Goal: Find specific page/section: Find specific page/section

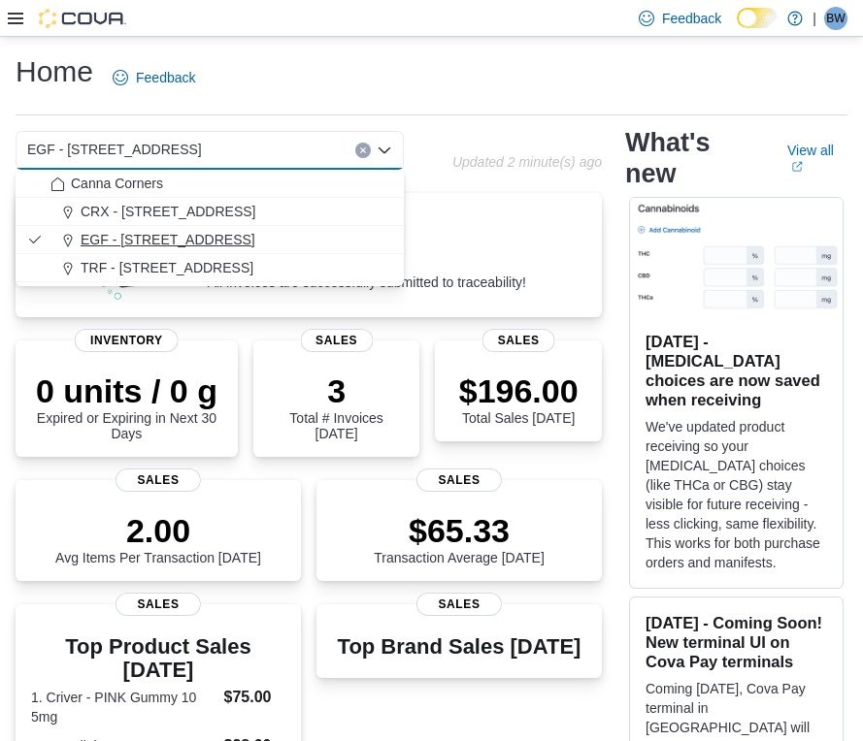
scroll to position [485, 0]
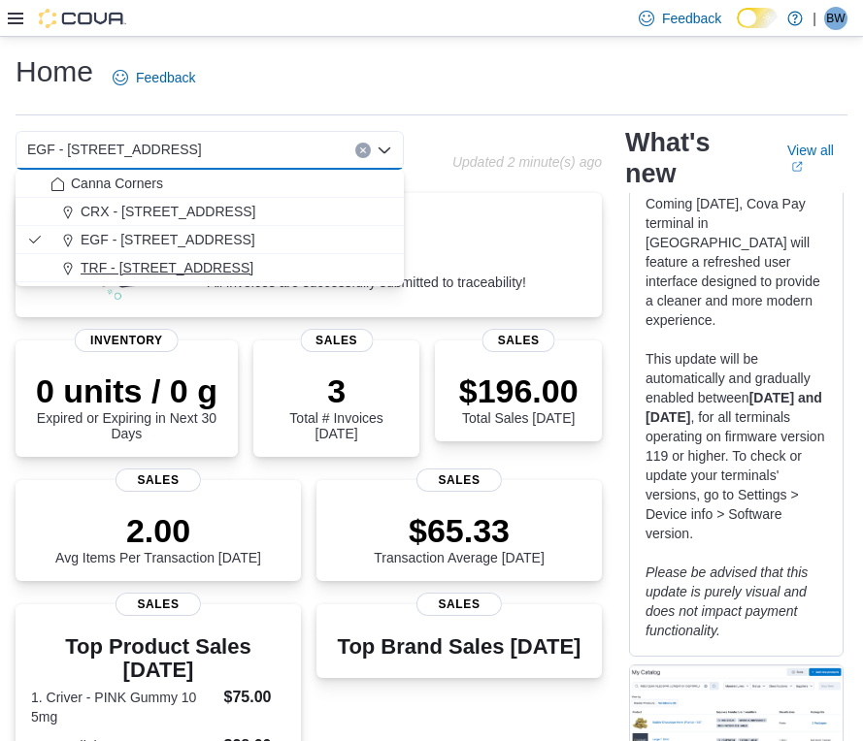
click at [115, 271] on span "TRF - [STREET_ADDRESS]" at bounding box center [167, 267] width 173 height 19
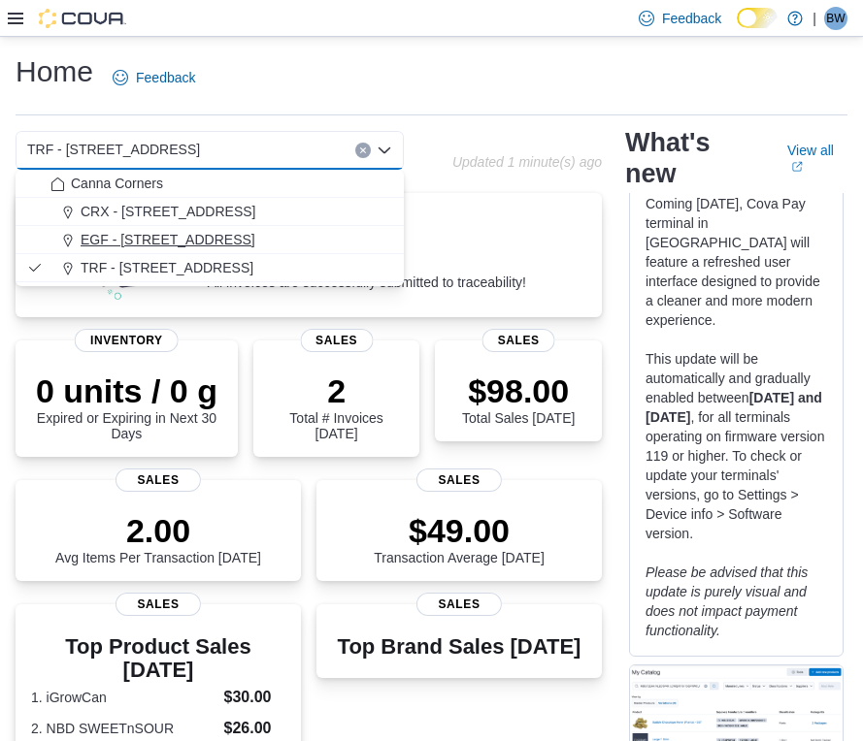
click at [301, 244] on div "EGF - [STREET_ADDRESS]" at bounding box center [221, 239] width 342 height 19
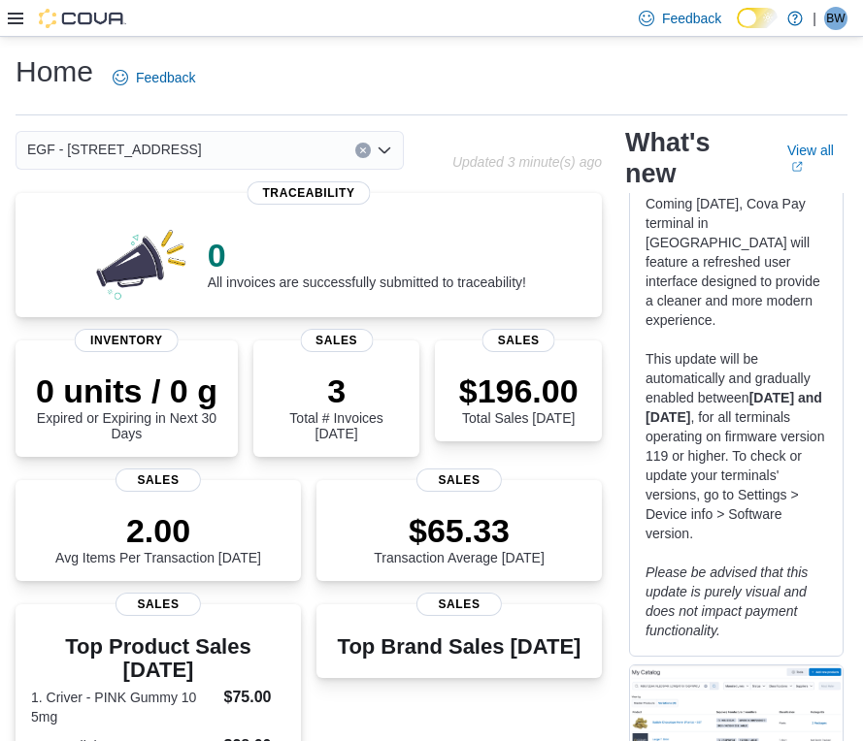
click at [387, 152] on icon "Open list of options" at bounding box center [384, 151] width 16 height 16
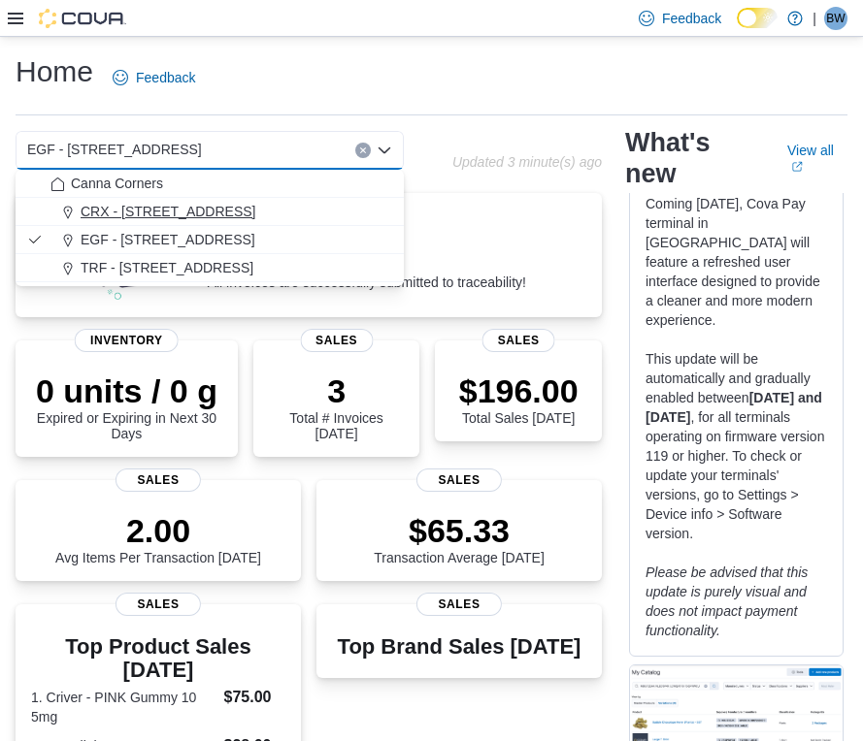
click at [355, 209] on div "CRX - [STREET_ADDRESS]" at bounding box center [221, 211] width 342 height 19
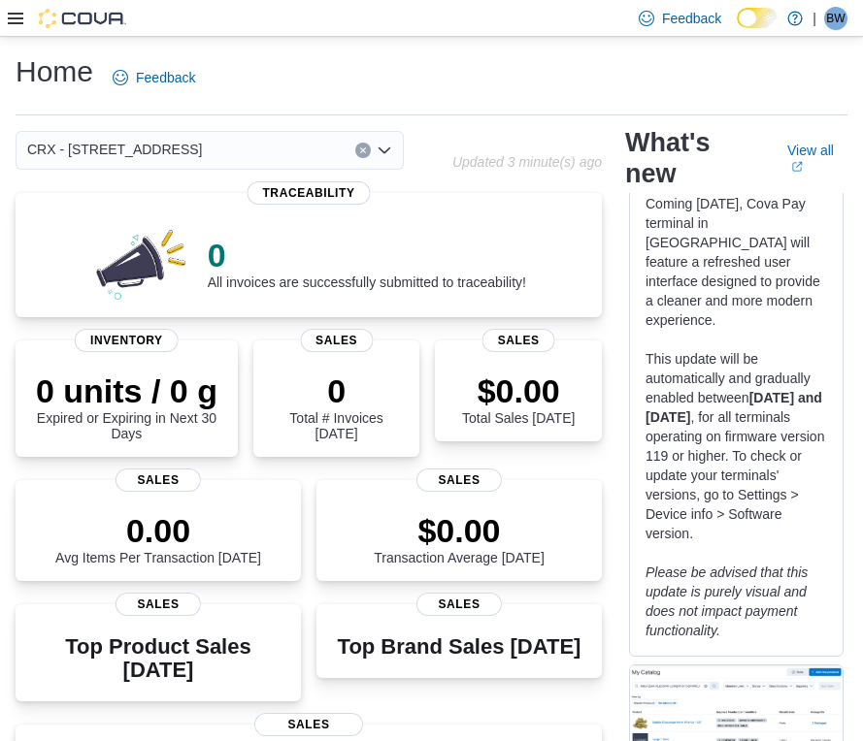
click at [388, 150] on icon "Open list of options" at bounding box center [384, 150] width 12 height 6
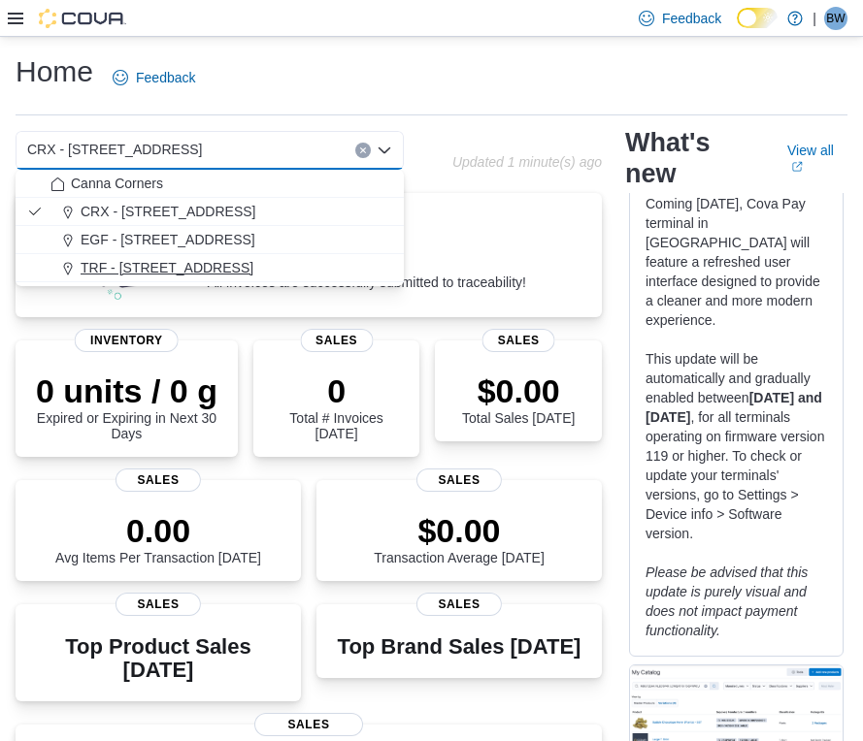
click at [324, 267] on div "TRF - [STREET_ADDRESS]" at bounding box center [221, 267] width 342 height 19
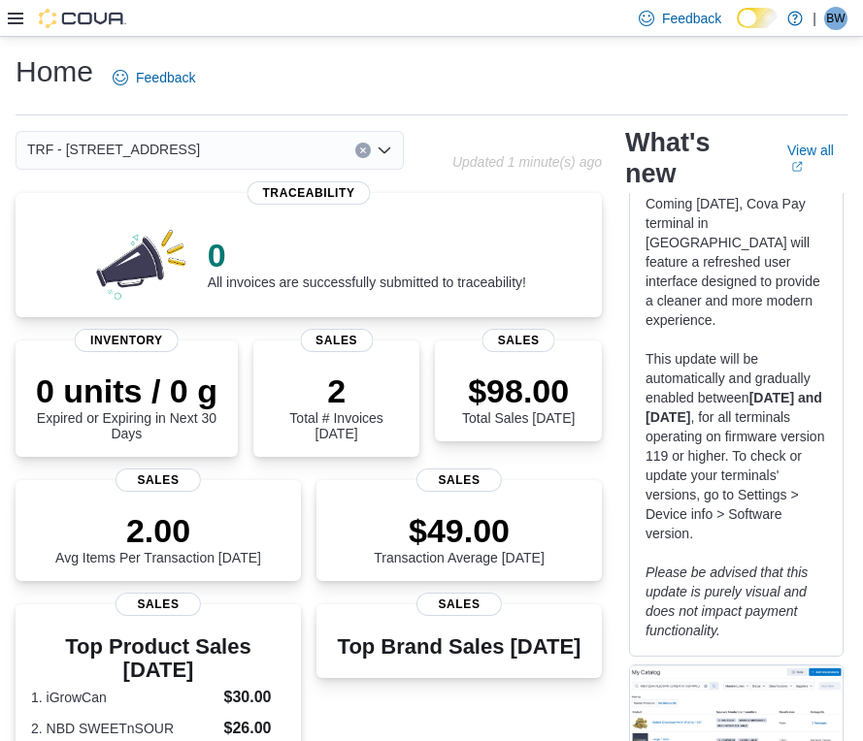
click at [386, 144] on icon "Open list of options" at bounding box center [384, 151] width 16 height 16
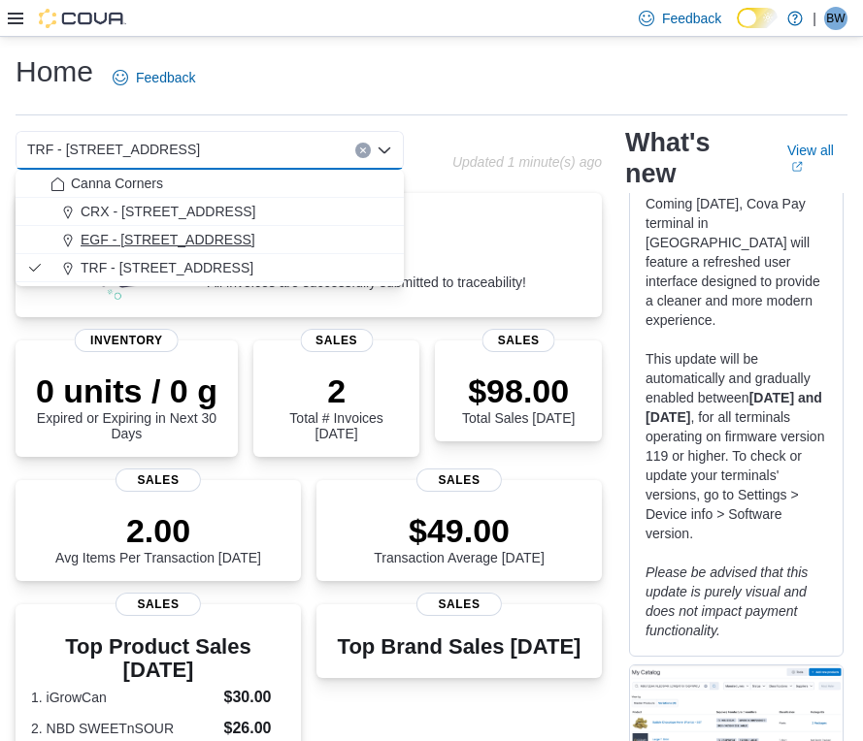
click at [318, 239] on div "EGF - [STREET_ADDRESS]" at bounding box center [221, 239] width 342 height 19
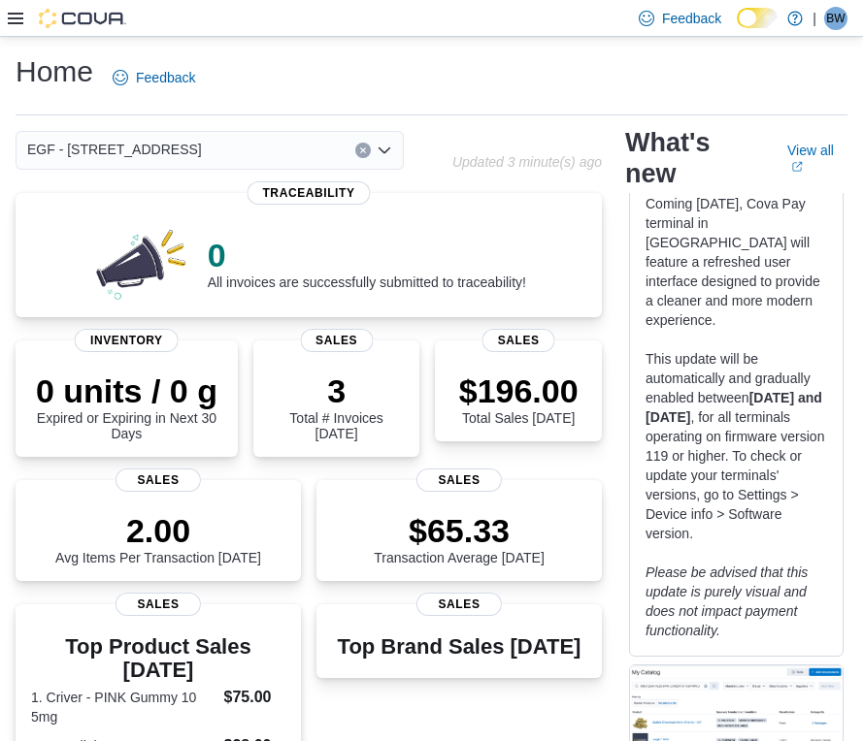
click at [385, 145] on icon "Open list of options" at bounding box center [384, 151] width 16 height 16
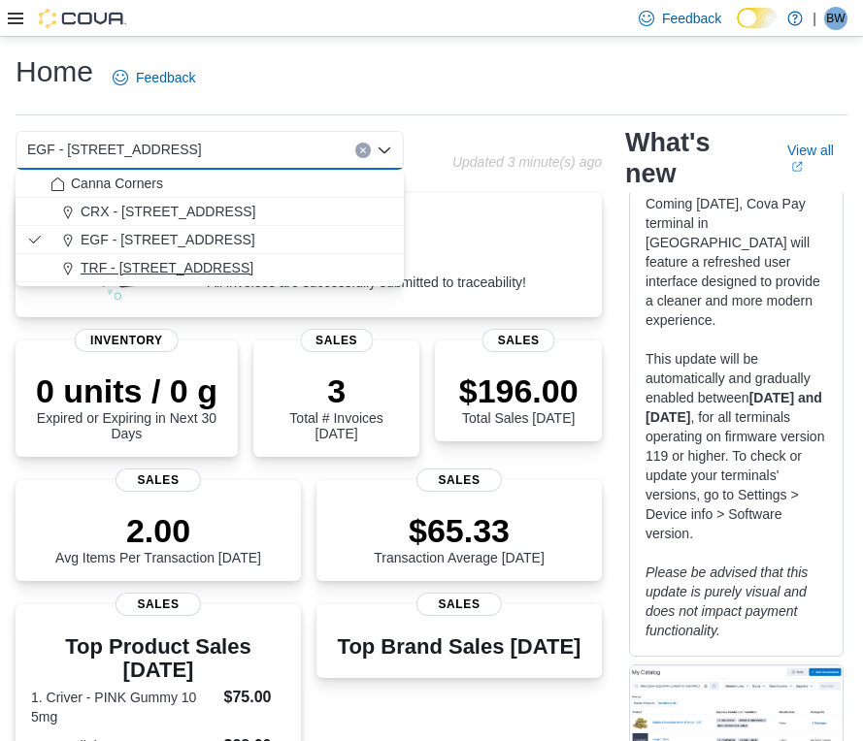
click at [296, 275] on div "TRF - [STREET_ADDRESS]" at bounding box center [221, 267] width 342 height 19
click at [186, 248] on span "EGF - [STREET_ADDRESS]" at bounding box center [168, 239] width 175 height 19
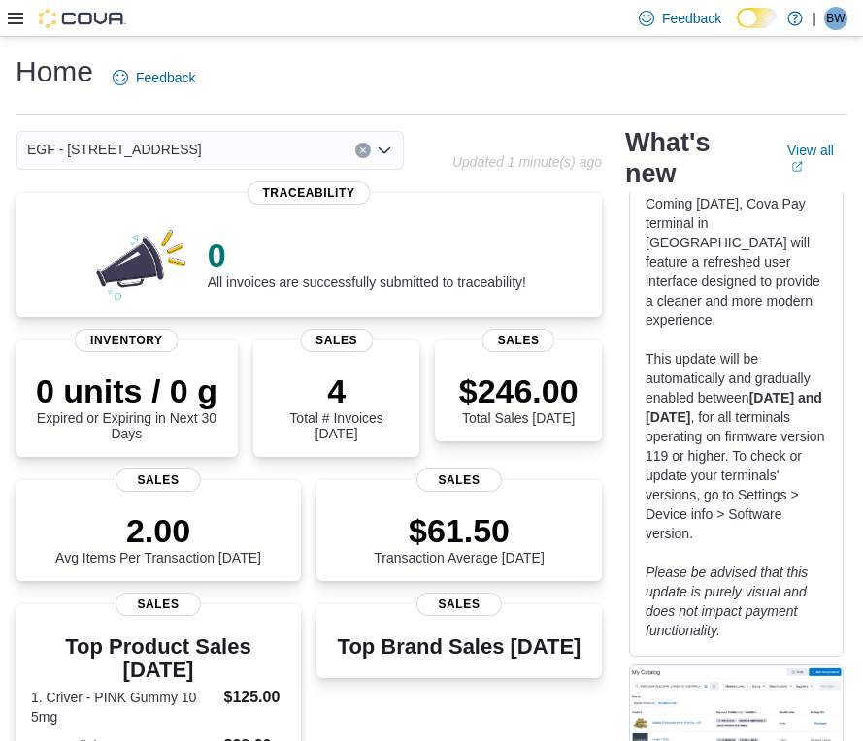
click at [387, 152] on icon "Open list of options" at bounding box center [384, 151] width 16 height 16
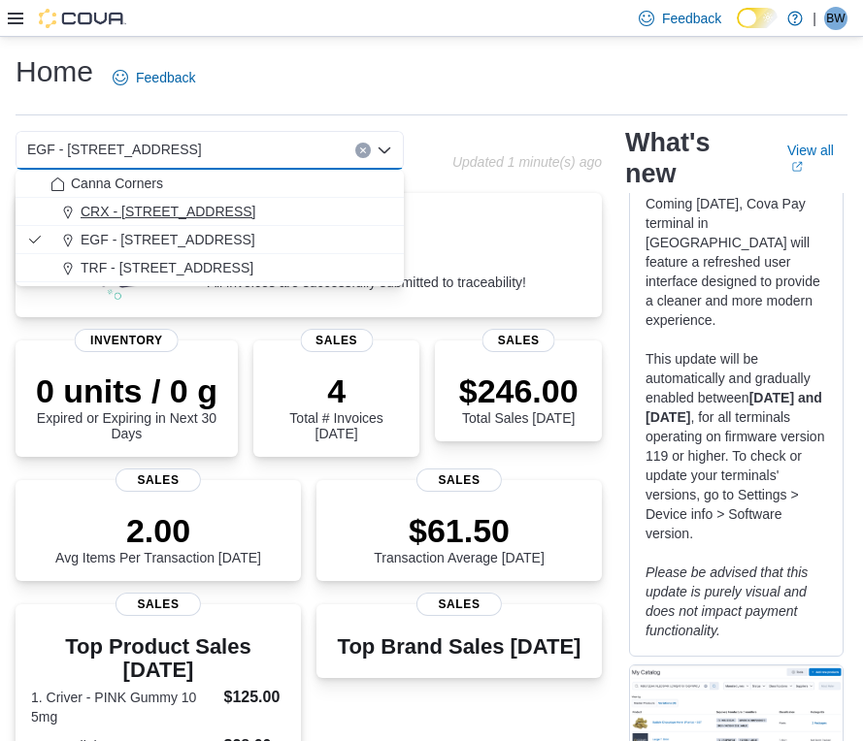
click at [297, 206] on div "CRX - [STREET_ADDRESS]" at bounding box center [221, 211] width 342 height 19
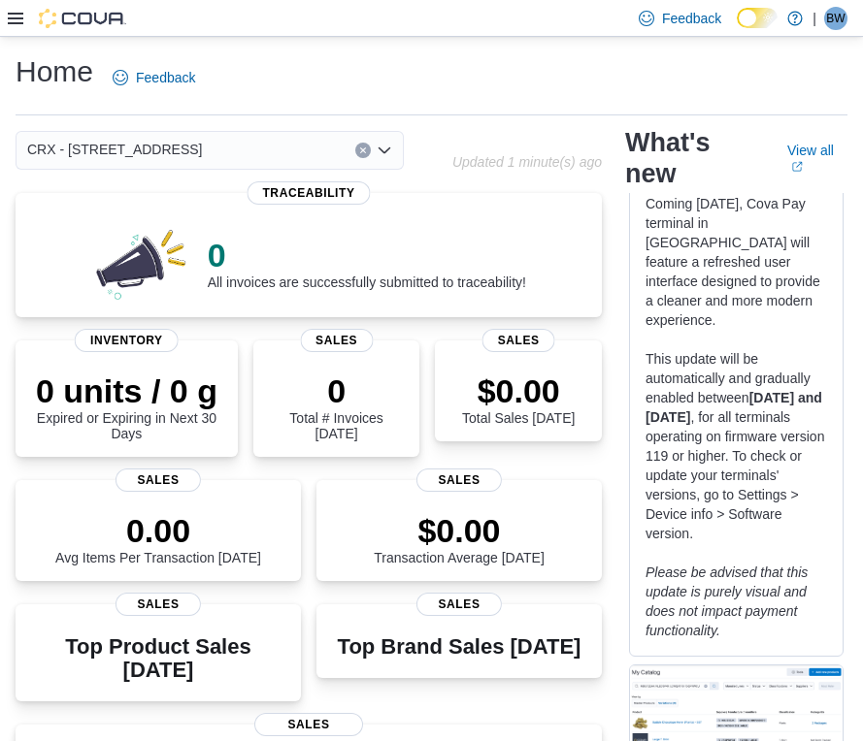
click at [384, 151] on icon "Open list of options" at bounding box center [384, 151] width 16 height 16
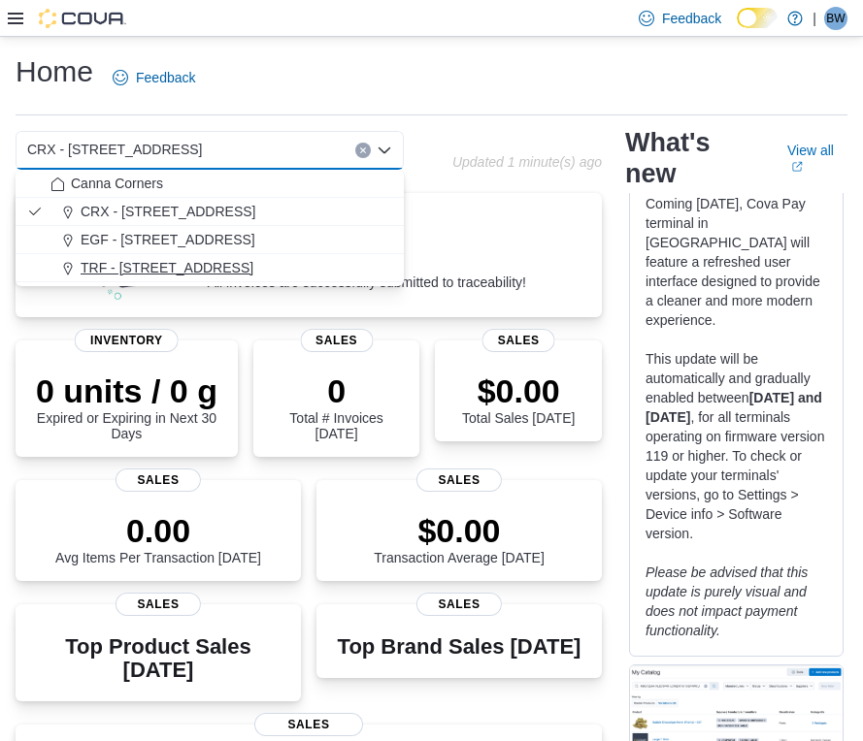
click at [328, 273] on div "TRF - [STREET_ADDRESS]" at bounding box center [221, 267] width 342 height 19
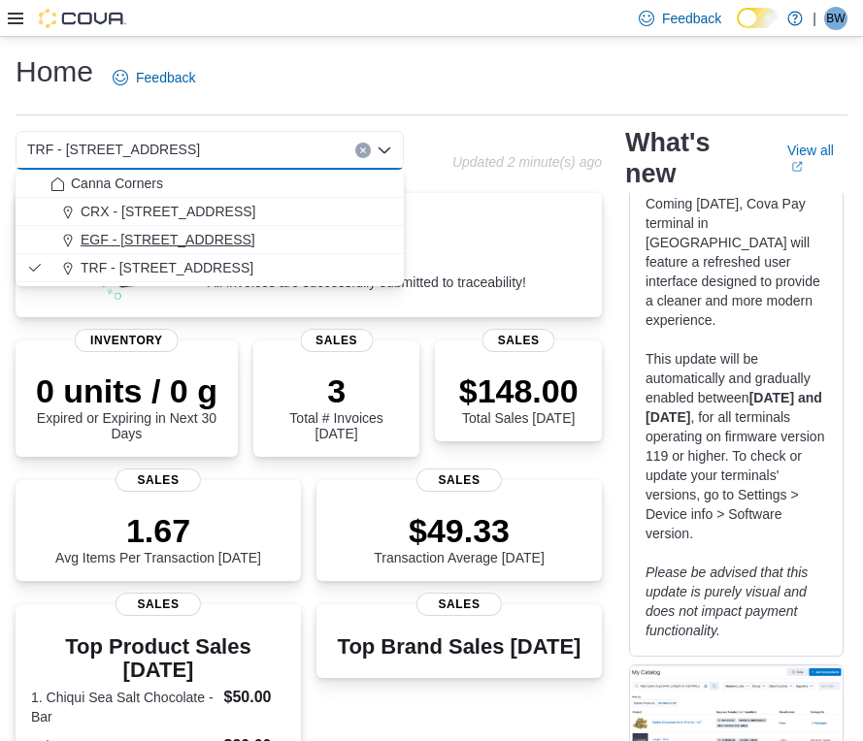
click at [129, 245] on span "EGF - [STREET_ADDRESS]" at bounding box center [168, 239] width 175 height 19
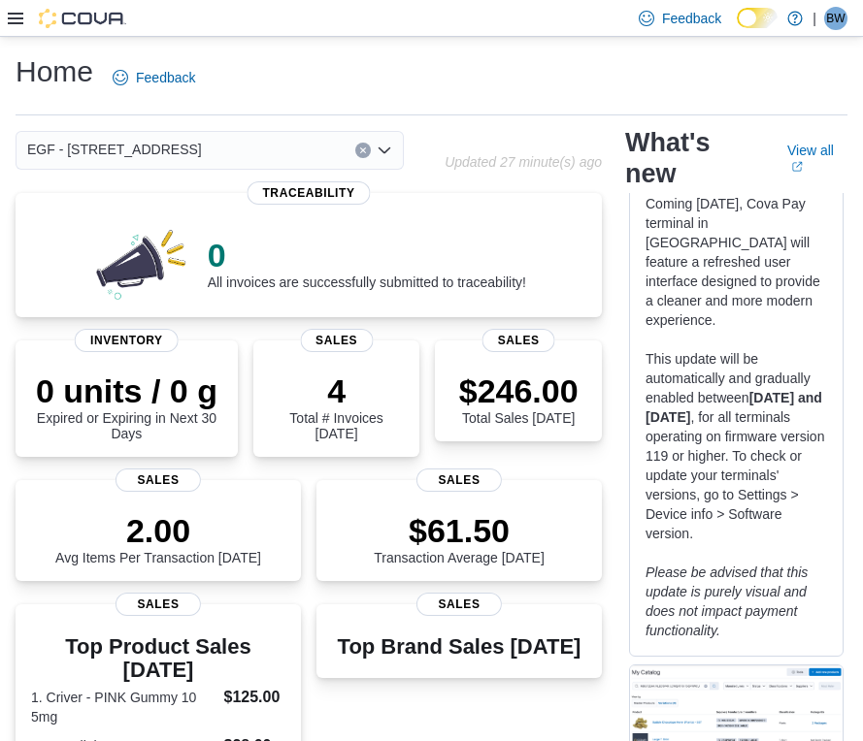
click at [389, 156] on icon "Open list of options" at bounding box center [384, 151] width 16 height 16
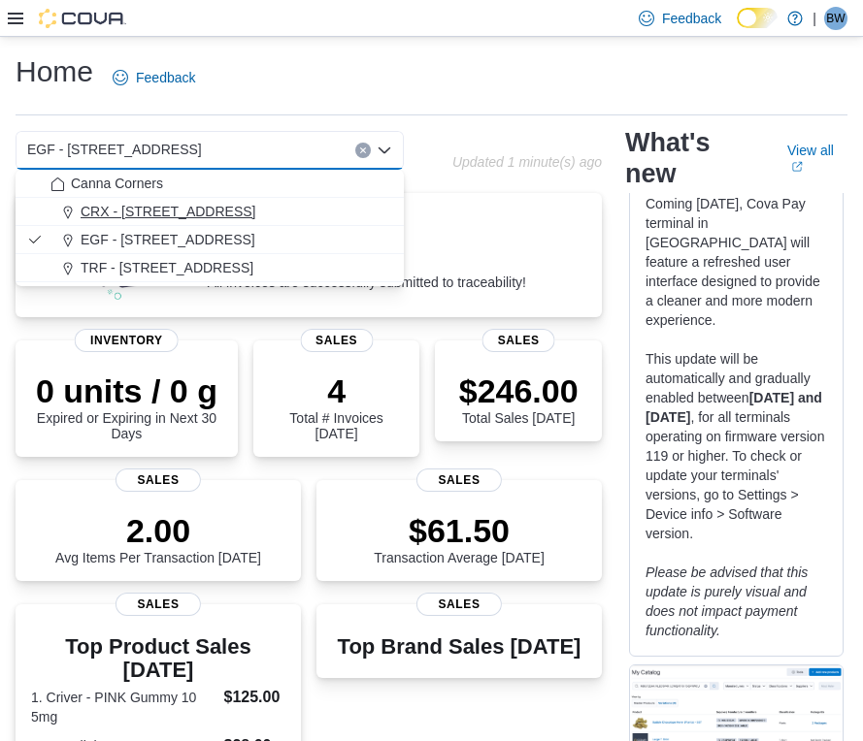
click at [214, 209] on span "CRX - [STREET_ADDRESS]" at bounding box center [168, 211] width 175 height 19
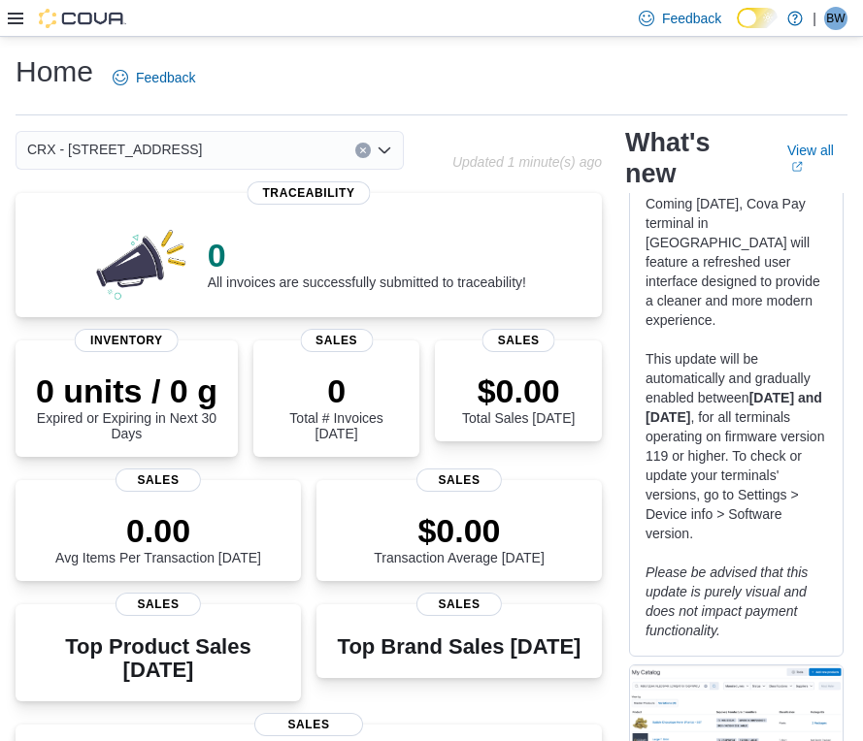
click at [385, 150] on icon "Open list of options" at bounding box center [384, 151] width 16 height 16
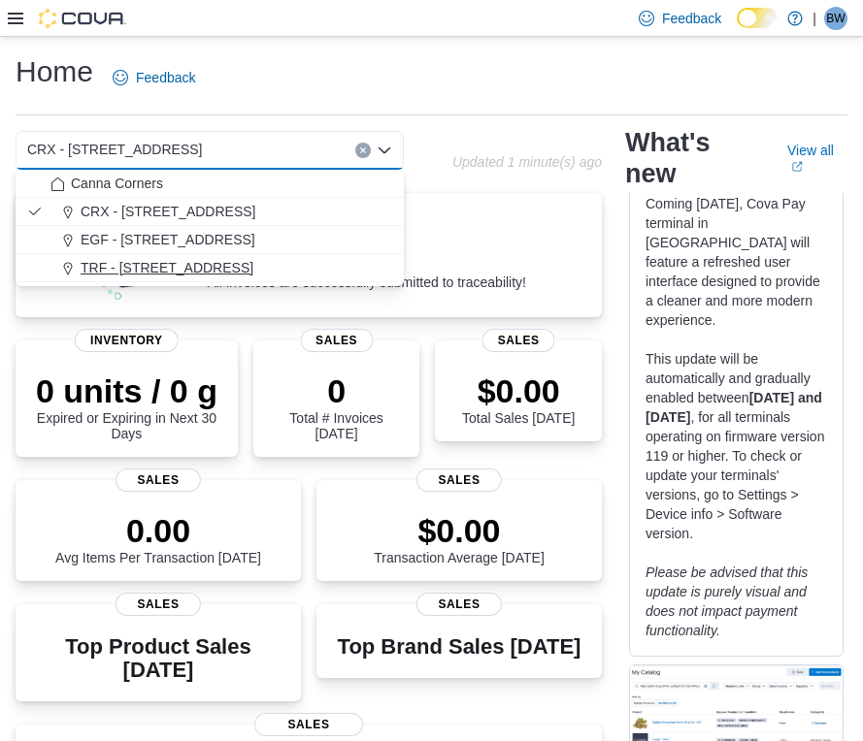
click at [307, 269] on div "TRF - [STREET_ADDRESS]" at bounding box center [221, 267] width 342 height 19
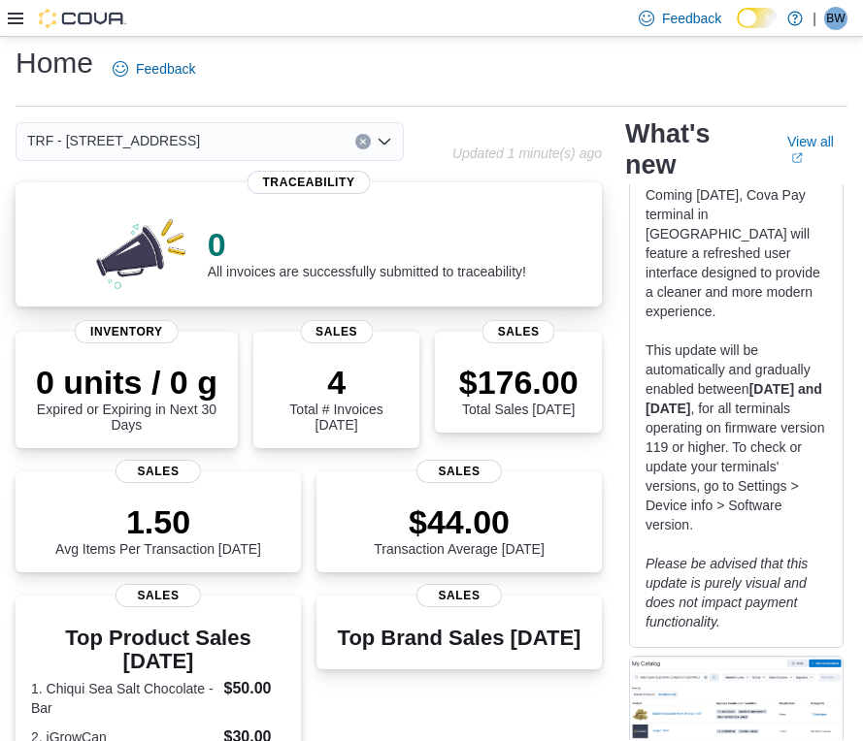
scroll to position [0, 0]
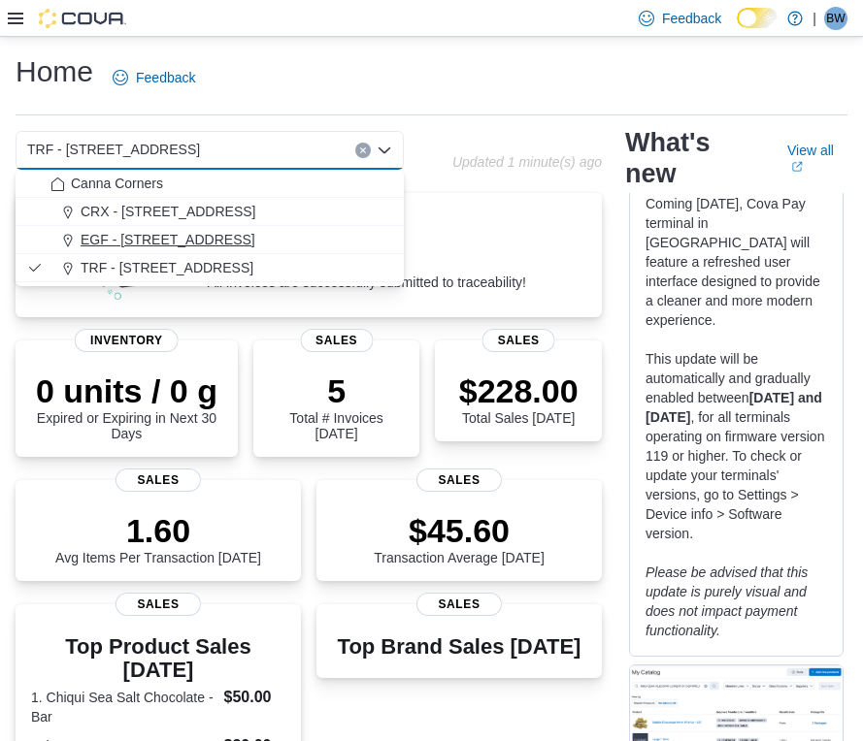
click at [139, 245] on span "EGF - [STREET_ADDRESS]" at bounding box center [168, 239] width 175 height 19
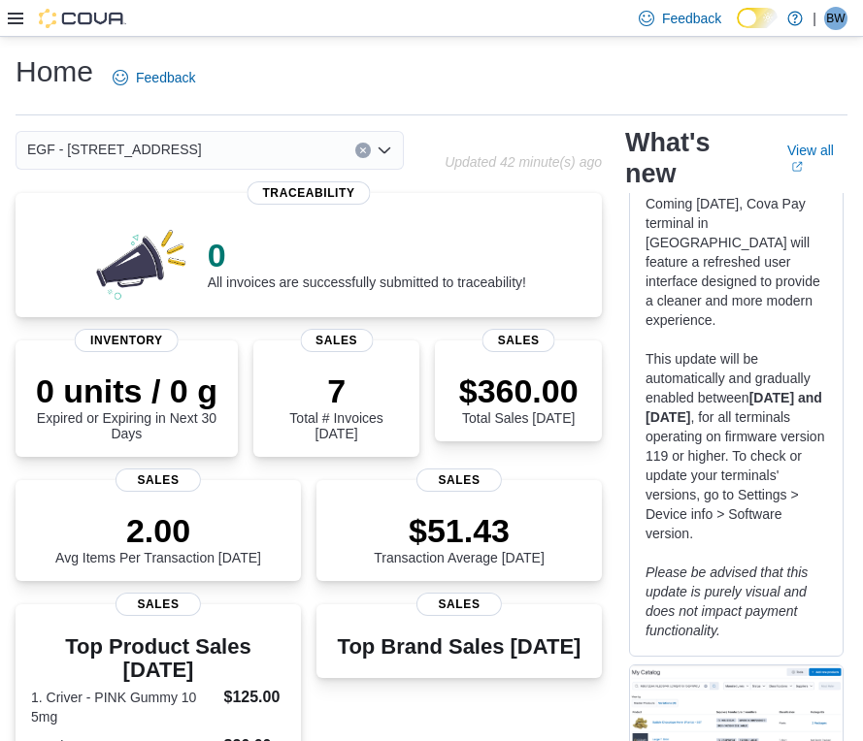
click at [392, 150] on div "EGF - [STREET_ADDRESS]" at bounding box center [210, 150] width 388 height 39
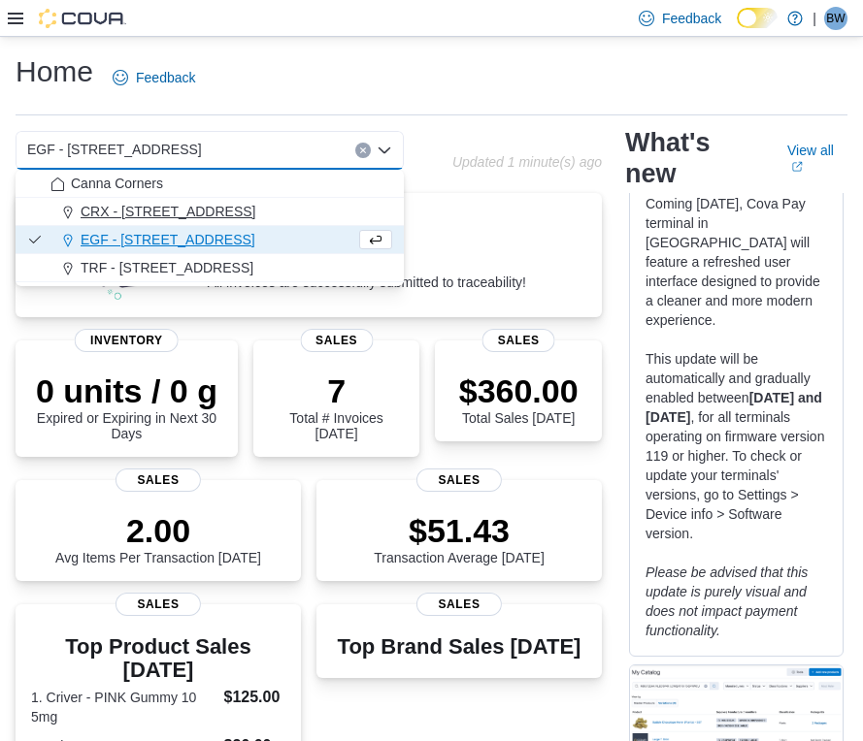
click at [200, 207] on span "CRX - [STREET_ADDRESS]" at bounding box center [168, 211] width 175 height 19
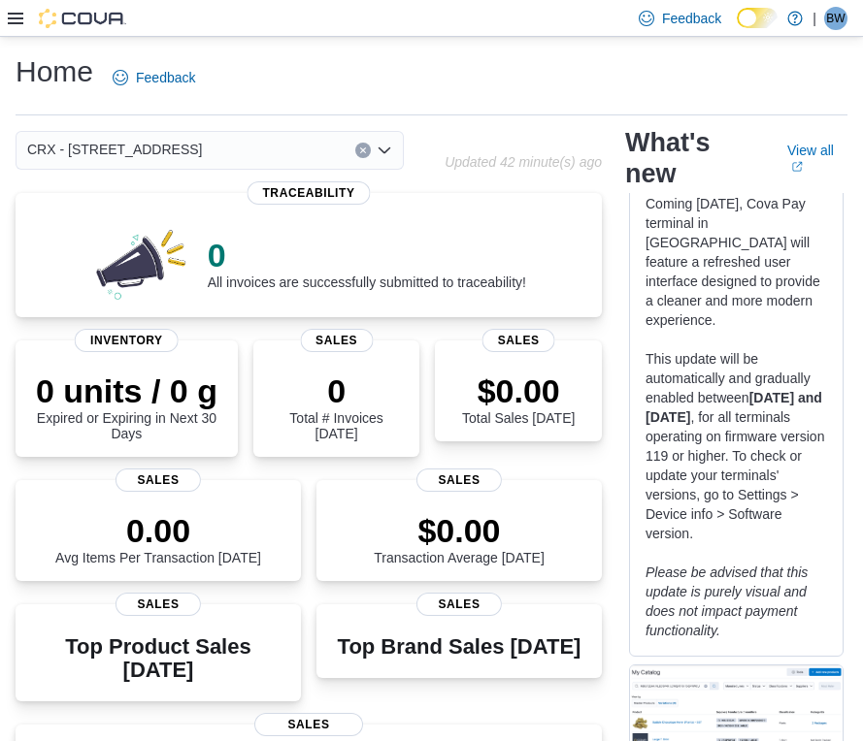
click at [391, 146] on icon "Open list of options" at bounding box center [384, 151] width 16 height 16
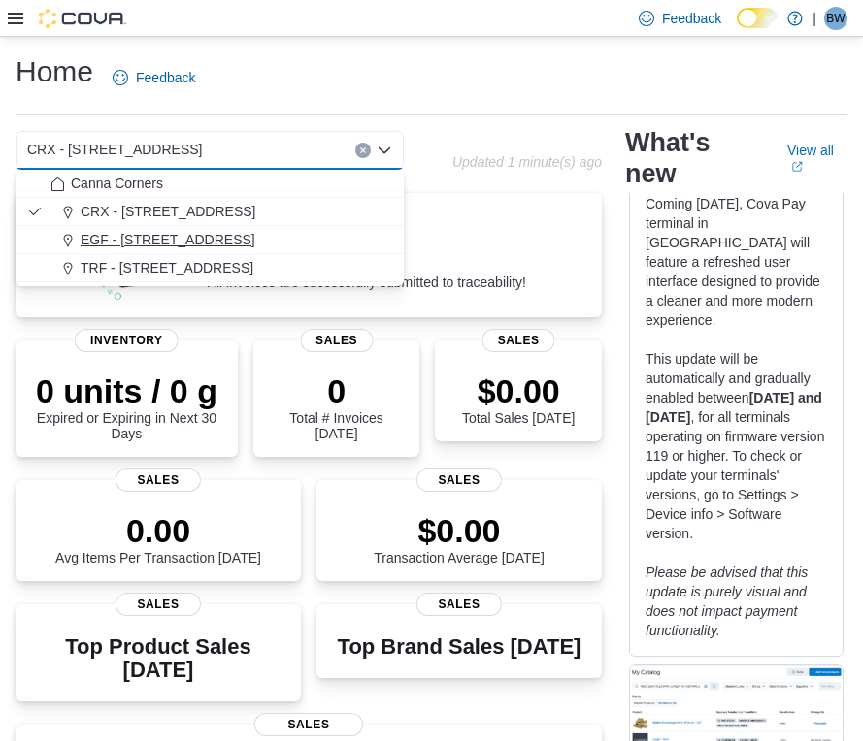
click at [288, 237] on div "EGF - [STREET_ADDRESS]" at bounding box center [221, 239] width 342 height 19
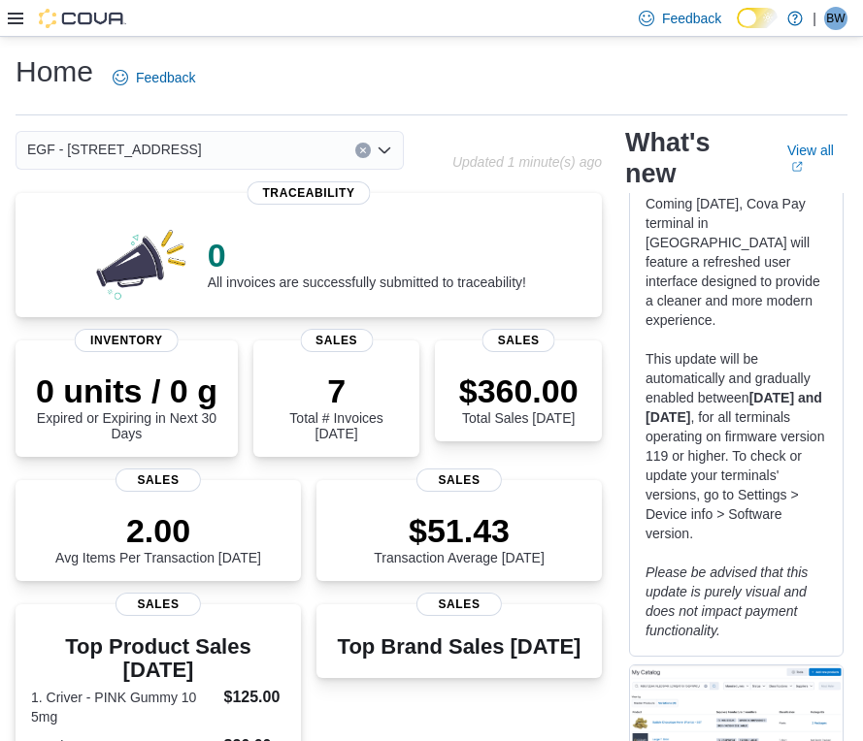
click at [389, 147] on icon "Open list of options" at bounding box center [384, 150] width 12 height 6
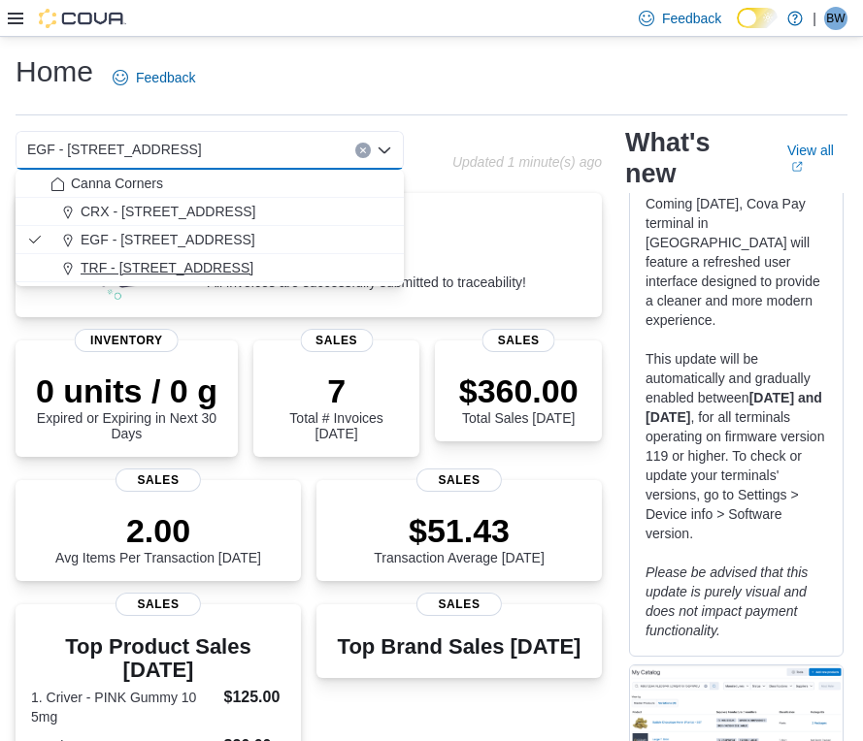
click at [267, 262] on div "TRF - [STREET_ADDRESS]" at bounding box center [221, 267] width 342 height 19
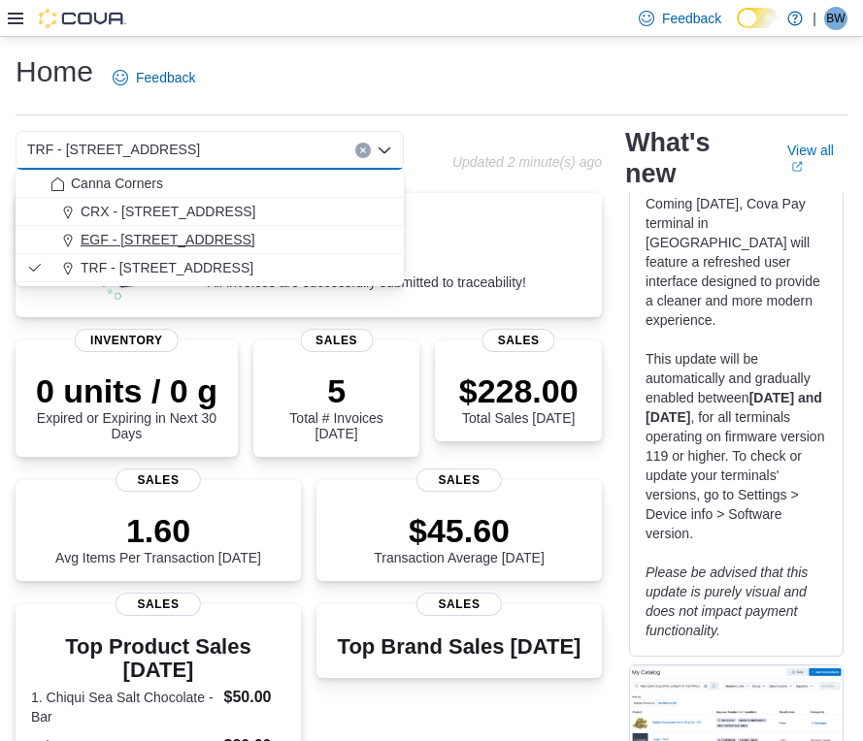
click at [190, 240] on span "EGF - [STREET_ADDRESS]" at bounding box center [168, 239] width 175 height 19
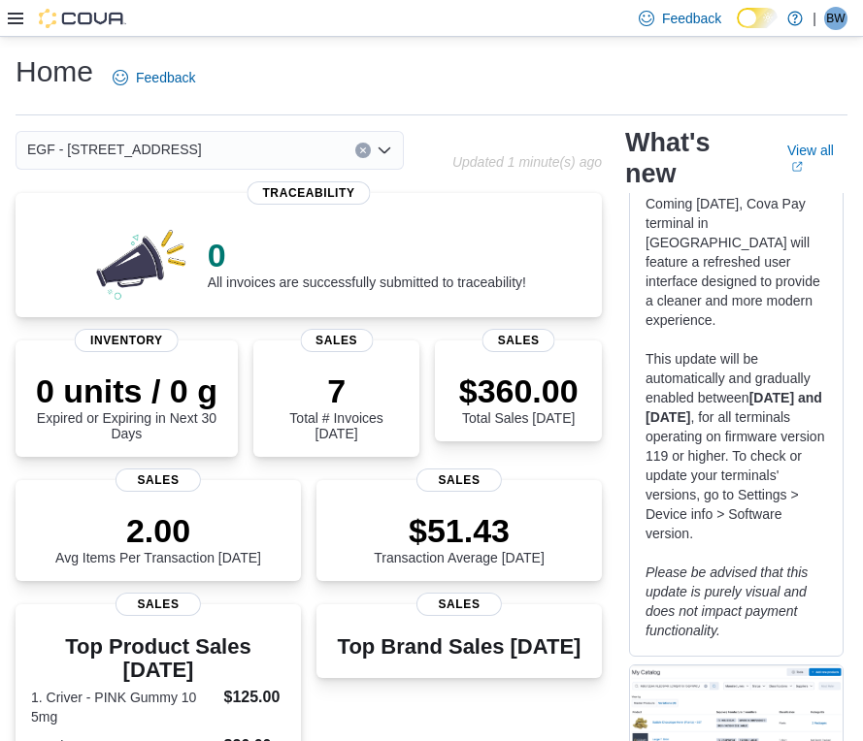
click at [394, 147] on div "EGF - [STREET_ADDRESS]" at bounding box center [210, 150] width 388 height 39
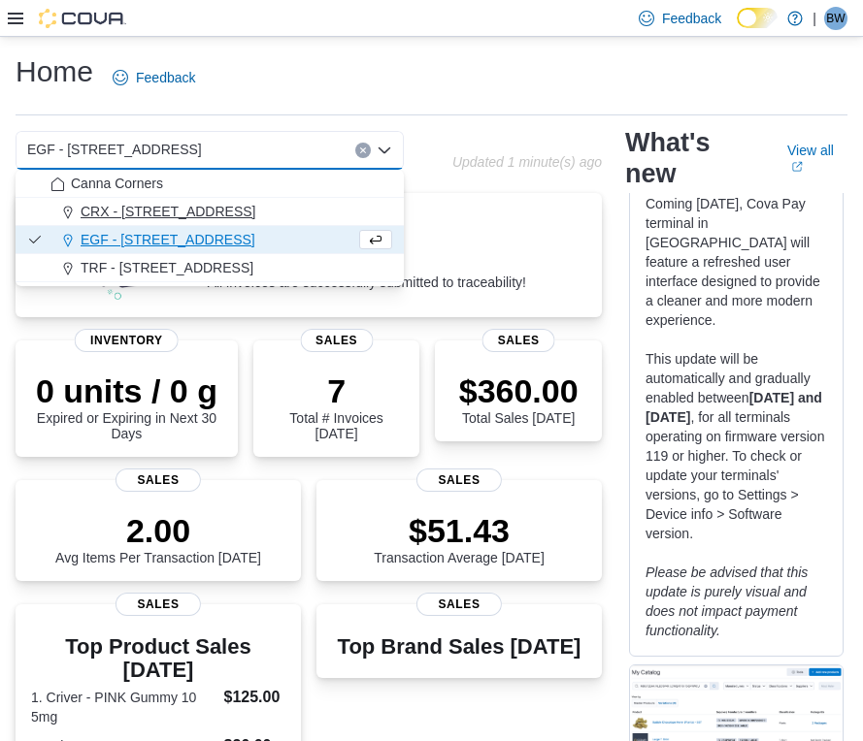
click at [283, 215] on div "CRX - [STREET_ADDRESS]" at bounding box center [221, 211] width 342 height 19
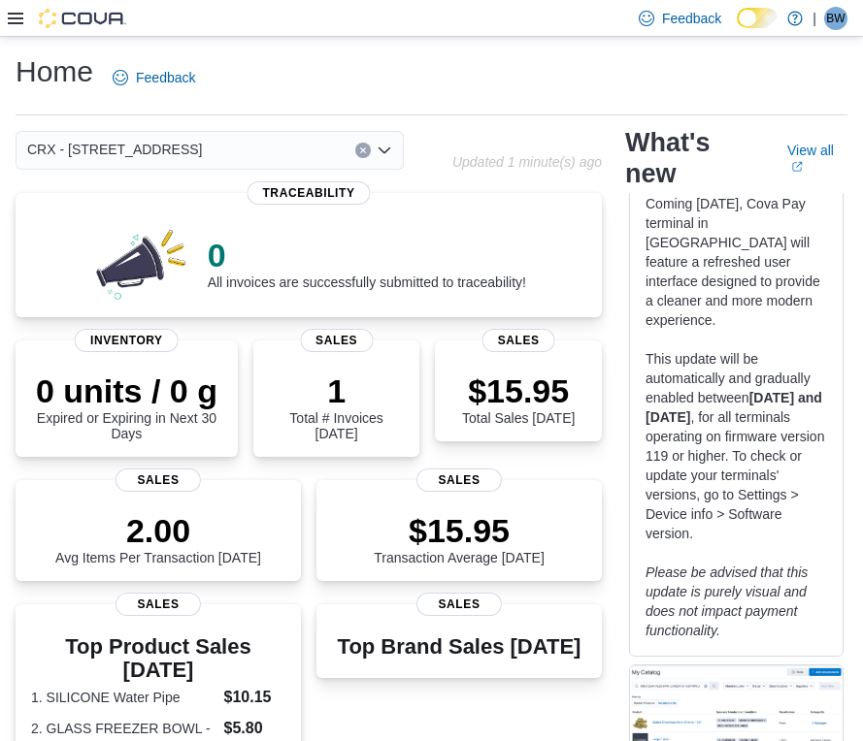
click at [388, 152] on icon "Open list of options" at bounding box center [384, 151] width 16 height 16
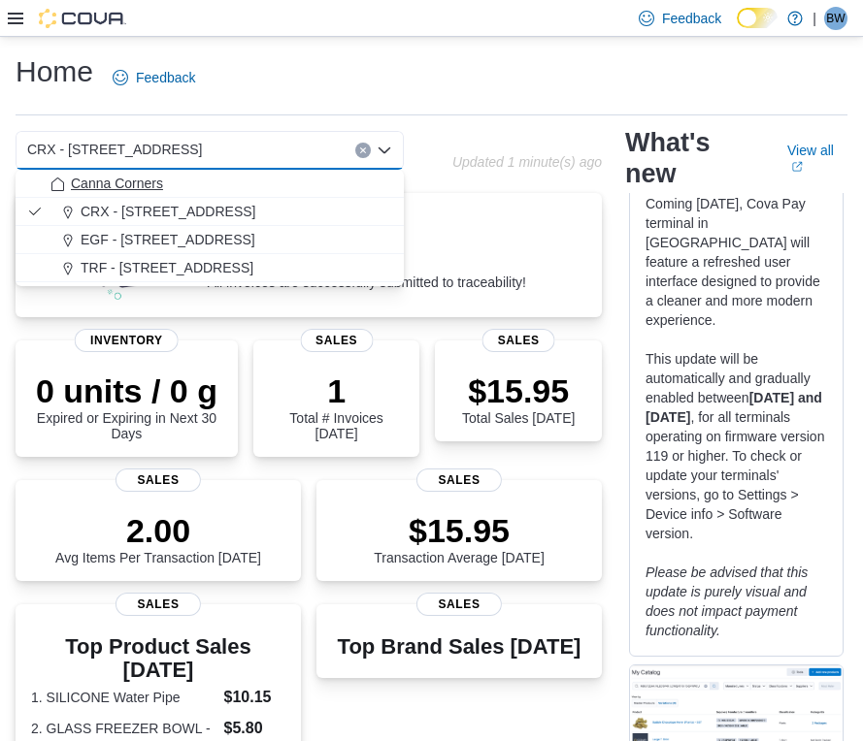
click at [342, 192] on div "Canna Corners" at bounding box center [221, 183] width 342 height 19
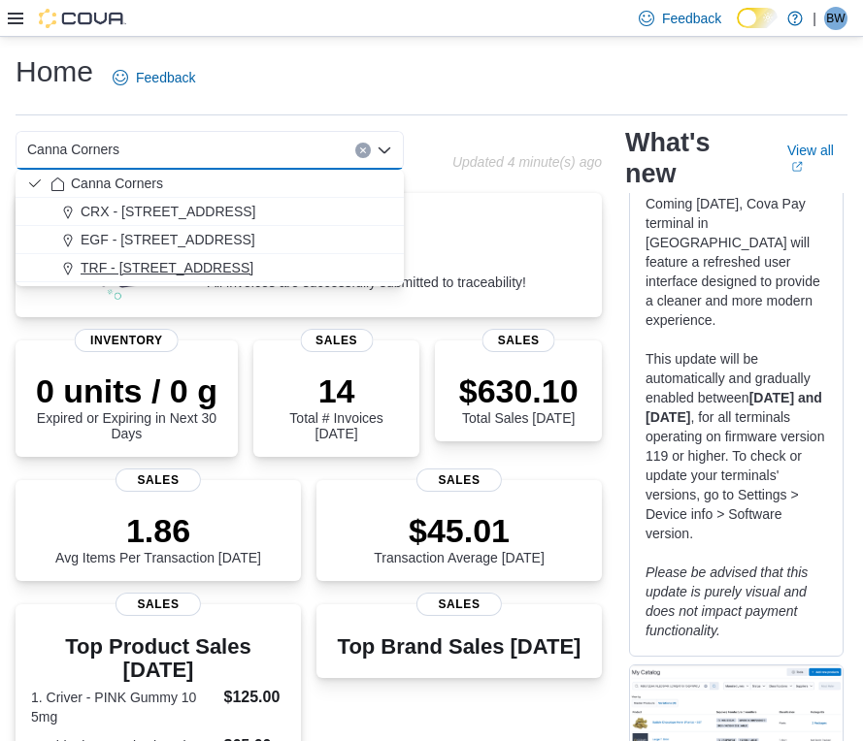
click at [209, 257] on button "TRF - [STREET_ADDRESS]" at bounding box center [210, 268] width 388 height 28
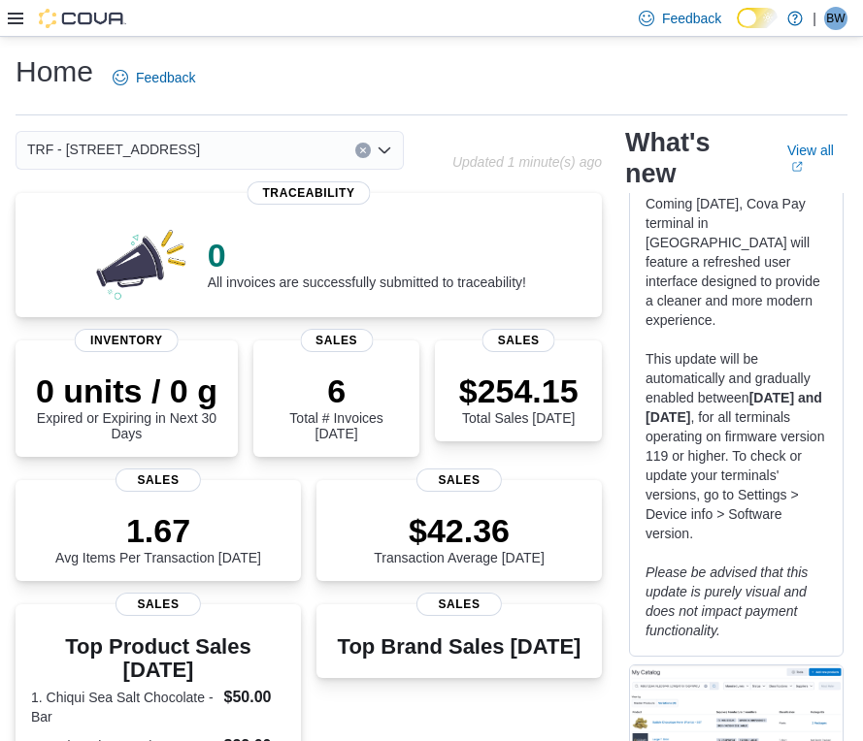
click at [384, 152] on icon "Open list of options" at bounding box center [384, 150] width 12 height 6
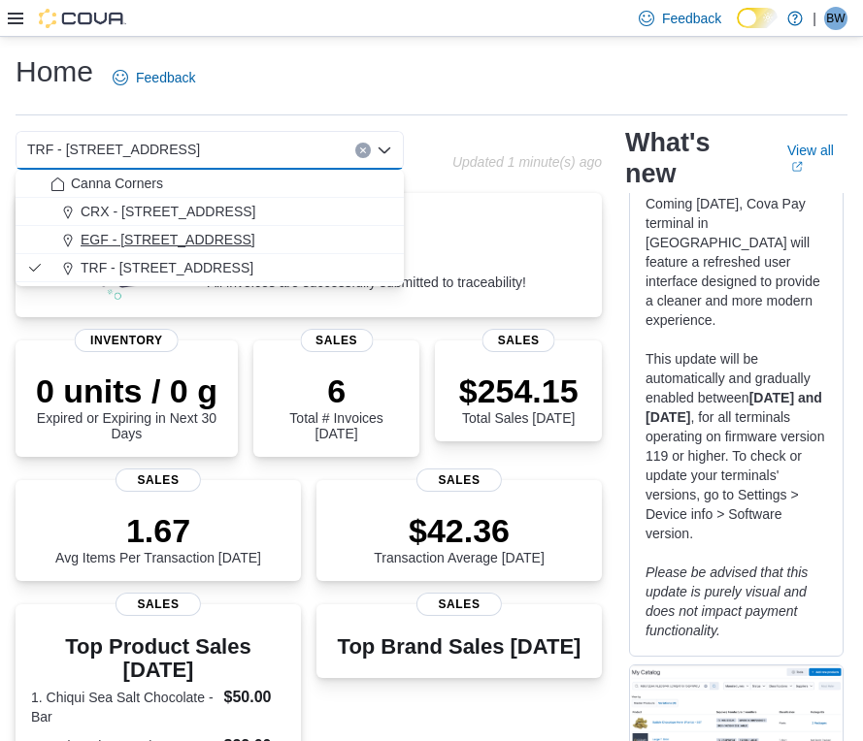
click at [229, 243] on span "EGF - [STREET_ADDRESS]" at bounding box center [168, 239] width 175 height 19
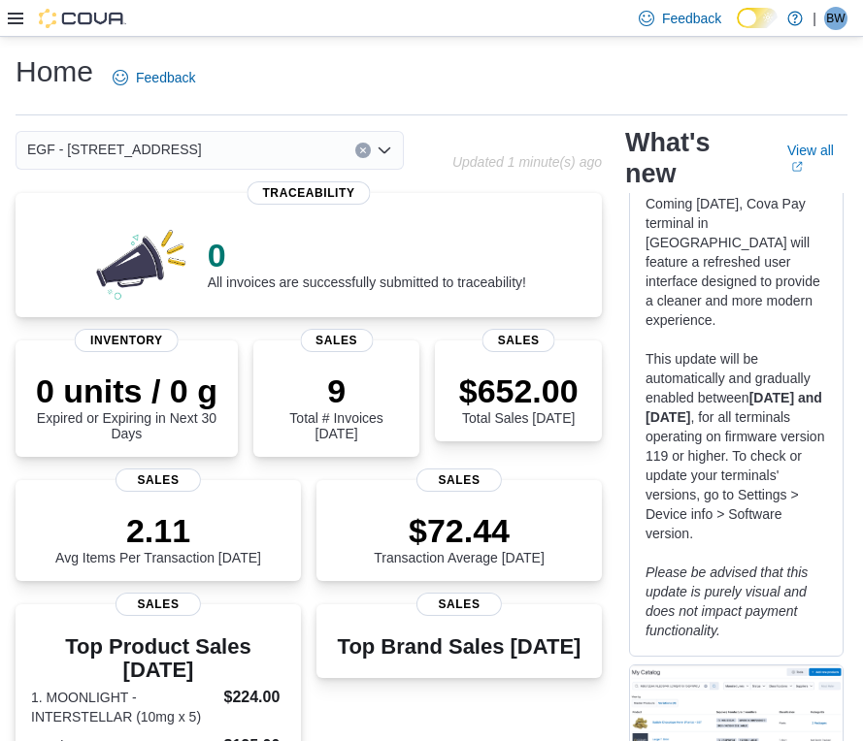
click at [380, 150] on icon "Open list of options" at bounding box center [384, 150] width 12 height 6
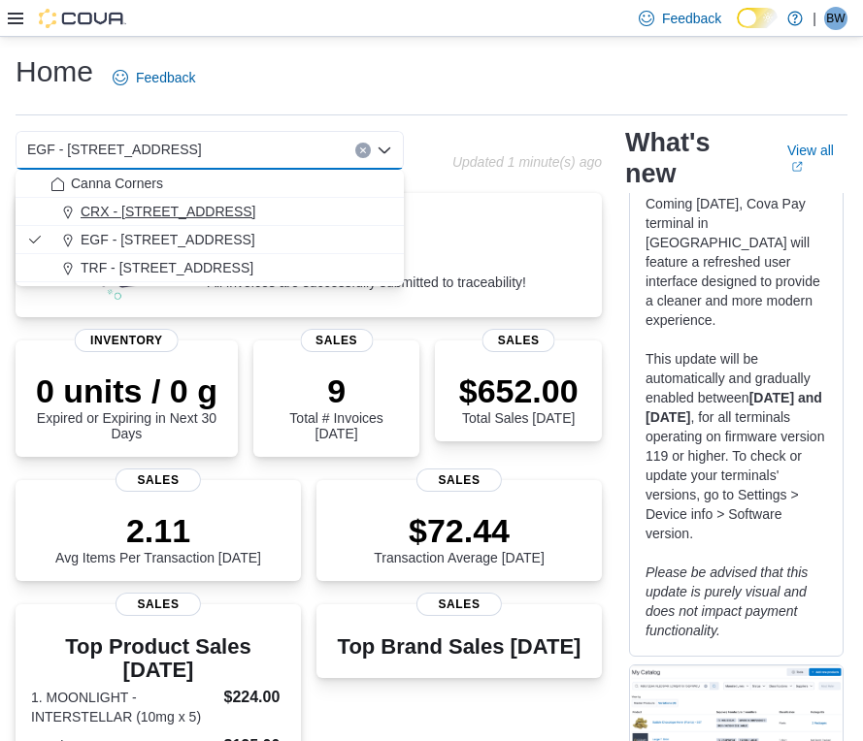
click at [309, 202] on div "CRX - [STREET_ADDRESS]" at bounding box center [221, 211] width 342 height 19
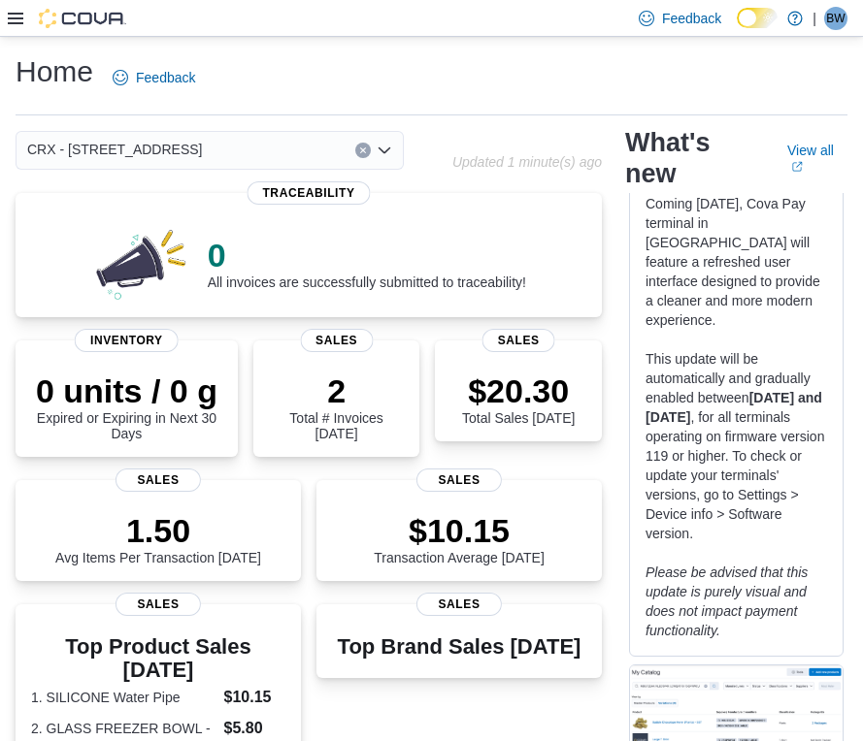
click at [383, 155] on icon "Open list of options" at bounding box center [384, 151] width 16 height 16
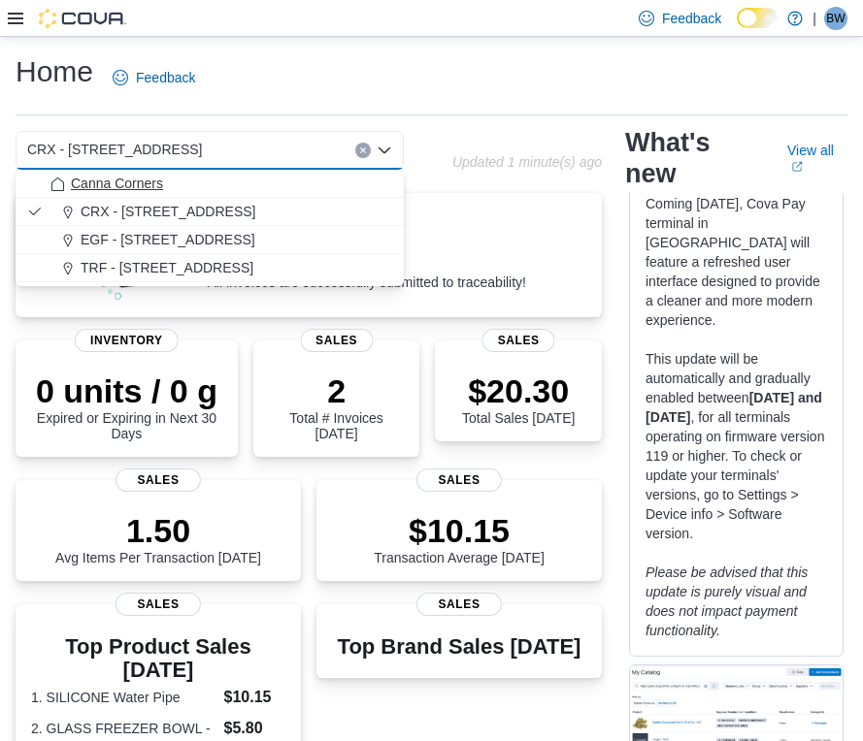
click at [309, 182] on div "Canna Corners" at bounding box center [221, 183] width 342 height 19
